Goal: Find specific page/section: Find specific page/section

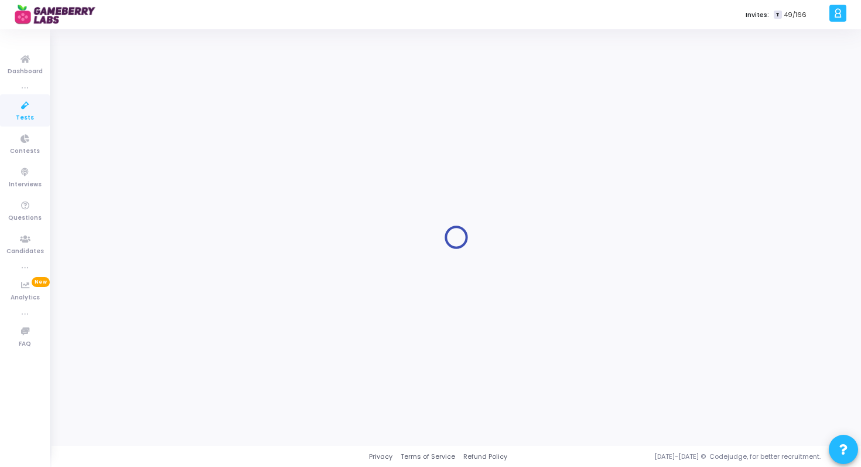
click at [30, 109] on icon at bounding box center [25, 105] width 25 height 15
